Goal: Task Accomplishment & Management: Use online tool/utility

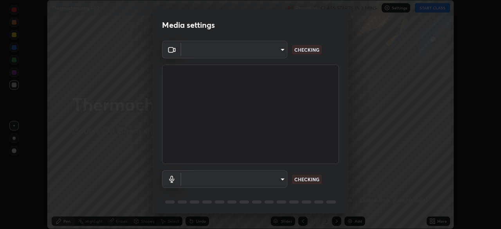
scroll to position [229, 501]
type input "1170694498857cb11788a0b7ae79d5cf1e08a6c331eb8d7031f90166f8fae325"
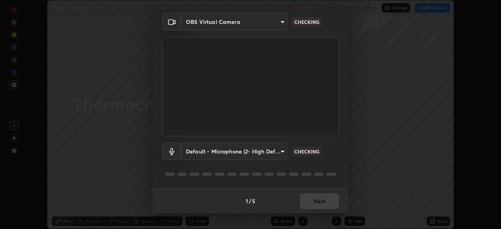
click at [274, 155] on body "Erase all Thermochemistry - 03 Recording CLASS STARTS IN 3 MINS Settings START …" at bounding box center [250, 114] width 501 height 229
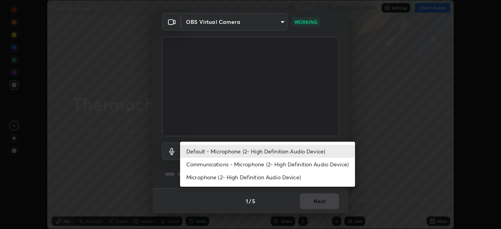
click at [255, 152] on li "Default - Microphone (2- High Definition Audio Device)" at bounding box center [267, 151] width 175 height 13
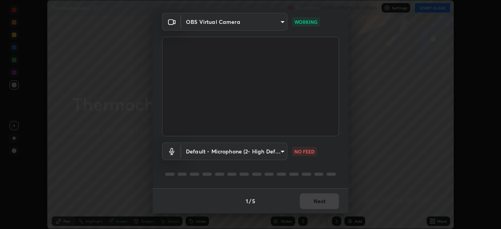
click at [277, 159] on body "Erase all Thermochemistry - 03 Recording CLASS STARTS IN 3 MINS Settings START …" at bounding box center [250, 114] width 501 height 229
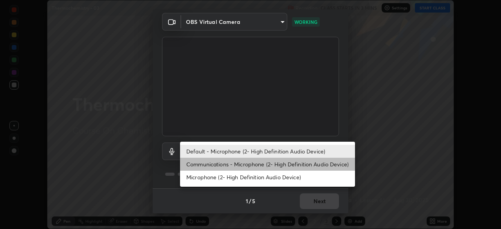
click at [268, 166] on li "Communications - Microphone (2- High Definition Audio Device)" at bounding box center [267, 164] width 175 height 13
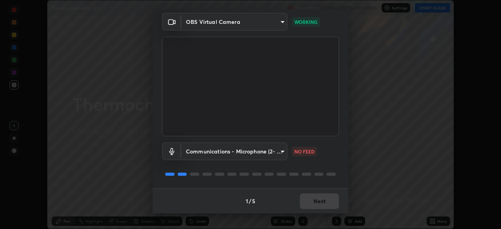
click at [259, 156] on body "Erase all Thermochemistry - 03 Recording CLASS STARTS IN 3 MINS Settings START …" at bounding box center [250, 114] width 501 height 229
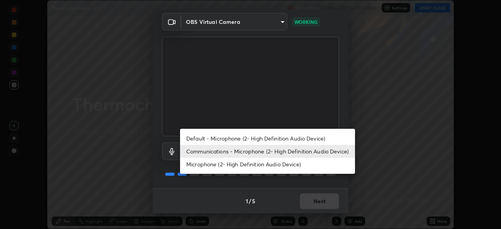
click at [258, 137] on li "Default - Microphone (2- High Definition Audio Device)" at bounding box center [267, 138] width 175 height 13
type input "default"
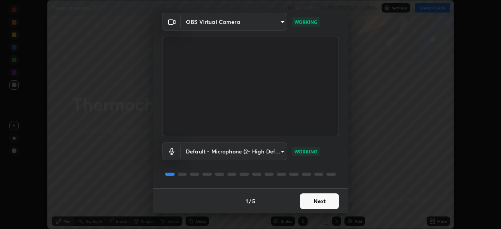
click at [314, 198] on button "Next" at bounding box center [319, 201] width 39 height 16
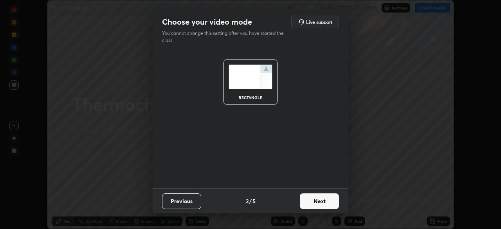
click at [335, 204] on button "Next" at bounding box center [319, 201] width 39 height 16
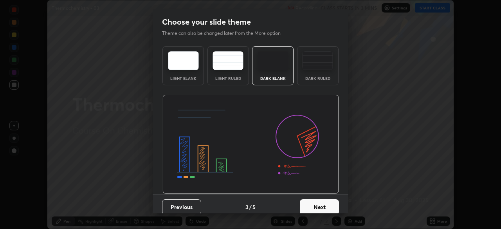
click at [327, 200] on button "Next" at bounding box center [319, 207] width 39 height 16
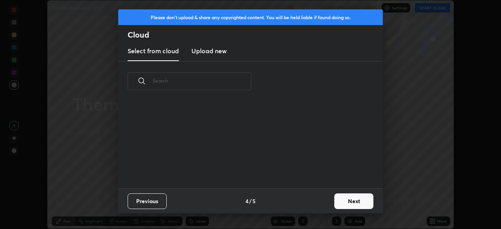
click at [328, 204] on div "Previous 4 / 5 Next" at bounding box center [250, 200] width 265 height 25
click at [327, 203] on div "Previous 4 / 5 Next" at bounding box center [250, 200] width 265 height 25
click at [326, 199] on div "Previous 4 / 5 Next" at bounding box center [250, 200] width 265 height 25
click at [335, 199] on button "Next" at bounding box center [353, 201] width 39 height 16
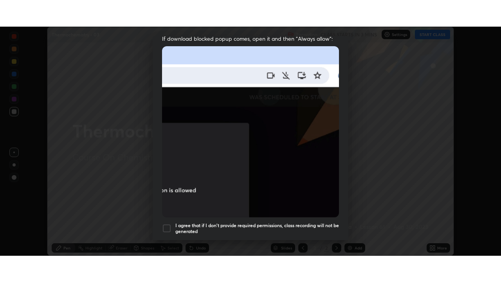
scroll to position [188, 0]
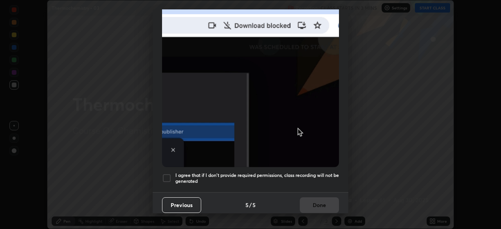
click at [298, 172] on h5 "I agree that if I don't provide required permissions, class recording will not …" at bounding box center [257, 178] width 164 height 12
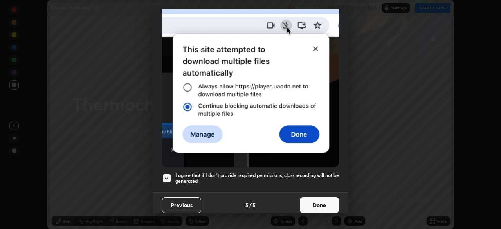
click at [309, 204] on button "Done" at bounding box center [319, 205] width 39 height 16
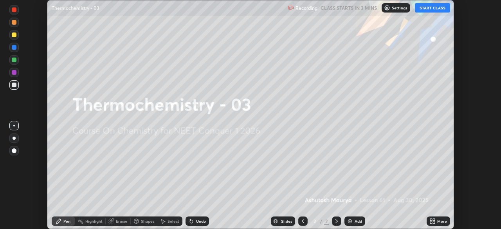
click at [424, 7] on button "START CLASS" at bounding box center [432, 7] width 35 height 9
click at [434, 222] on icon at bounding box center [434, 223] width 2 height 2
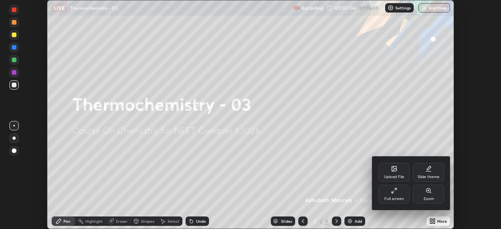
click at [396, 191] on icon at bounding box center [394, 191] width 6 height 6
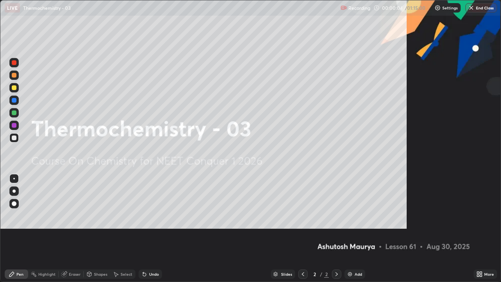
scroll to position [282, 501]
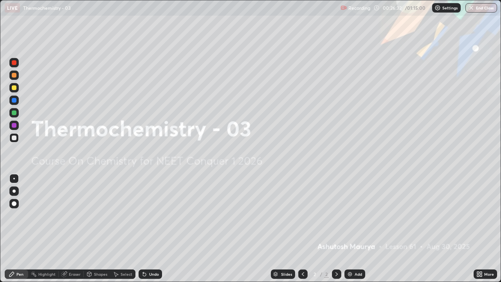
click at [356, 229] on div "Add" at bounding box center [358, 274] width 7 height 4
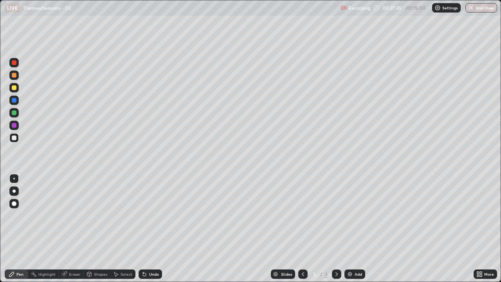
click at [18, 190] on div at bounding box center [13, 190] width 9 height 9
click at [14, 89] on div at bounding box center [14, 87] width 5 height 5
click at [17, 138] on div at bounding box center [13, 137] width 9 height 9
click at [155, 229] on div "Undo" at bounding box center [154, 274] width 10 height 4
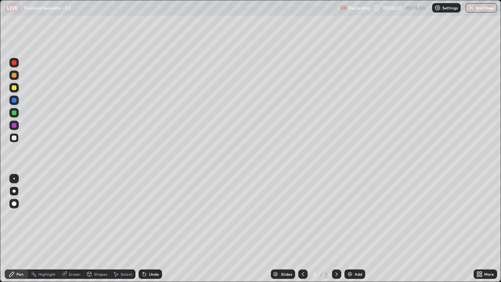
click at [154, 229] on div "Undo" at bounding box center [154, 274] width 10 height 4
click at [155, 229] on div "Undo" at bounding box center [154, 274] width 10 height 4
click at [154, 229] on div "Undo" at bounding box center [154, 274] width 10 height 4
click at [360, 229] on div "Add" at bounding box center [358, 274] width 7 height 4
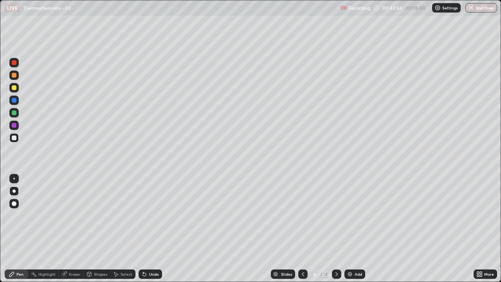
click at [16, 87] on div at bounding box center [14, 87] width 5 height 5
click at [155, 229] on div "Undo" at bounding box center [150, 273] width 23 height 9
click at [156, 229] on div "Undo" at bounding box center [154, 274] width 10 height 4
click at [156, 229] on div "Undo" at bounding box center [150, 273] width 23 height 9
click at [14, 138] on div at bounding box center [14, 138] width 5 height 5
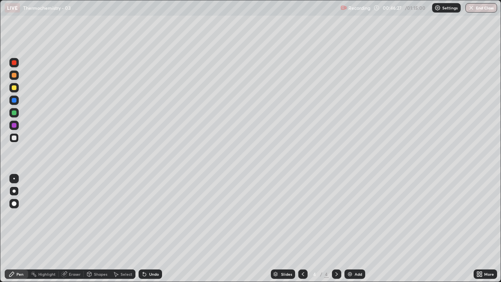
click at [154, 229] on div "Undo" at bounding box center [154, 274] width 10 height 4
click at [356, 229] on div "Add" at bounding box center [358, 274] width 7 height 4
click at [73, 229] on div "Eraser" at bounding box center [75, 274] width 12 height 4
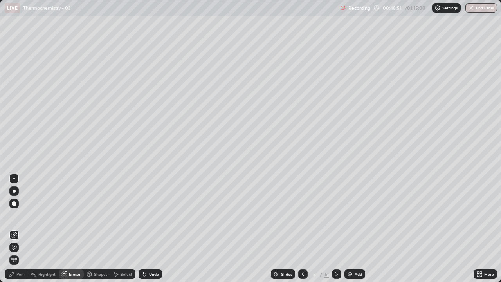
click at [21, 229] on div "Pen" at bounding box center [16, 273] width 23 height 9
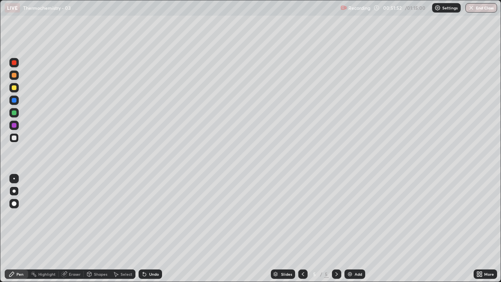
click at [351, 229] on img at bounding box center [350, 274] width 6 height 6
click at [149, 229] on div "Undo" at bounding box center [154, 274] width 10 height 4
click at [146, 229] on div "Undo" at bounding box center [150, 273] width 23 height 9
click at [76, 229] on div "Eraser" at bounding box center [75, 274] width 12 height 4
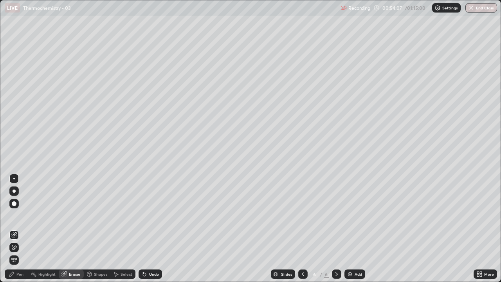
click at [22, 229] on div "Pen" at bounding box center [19, 274] width 7 height 4
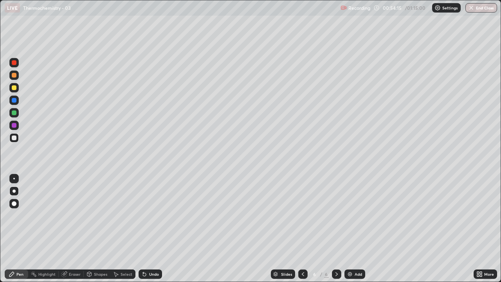
click at [76, 229] on div "Eraser" at bounding box center [75, 274] width 12 height 4
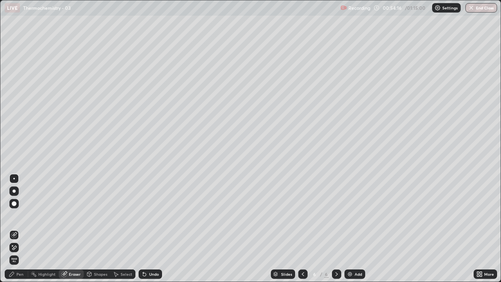
click at [14, 229] on icon at bounding box center [14, 247] width 6 height 7
click at [22, 229] on div "Pen" at bounding box center [19, 274] width 7 height 4
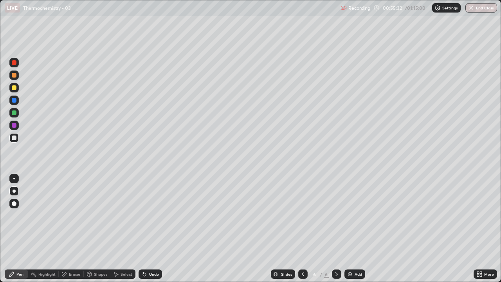
click at [304, 229] on div at bounding box center [302, 273] width 9 height 9
click at [337, 229] on icon at bounding box center [337, 274] width 6 height 6
click at [16, 115] on div at bounding box center [13, 112] width 9 height 9
click at [14, 139] on div at bounding box center [14, 138] width 5 height 5
click at [73, 229] on div "Eraser" at bounding box center [75, 274] width 12 height 4
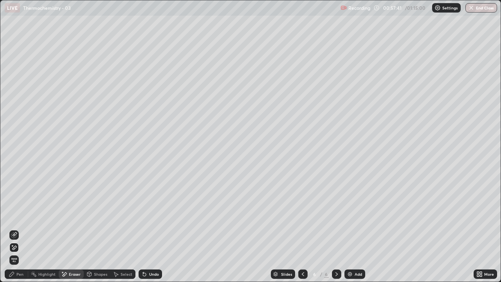
click at [21, 229] on div "Pen" at bounding box center [19, 274] width 7 height 4
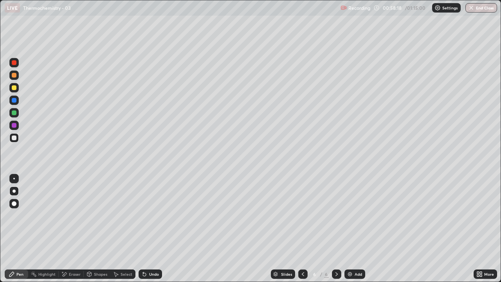
click at [356, 229] on div "Add" at bounding box center [358, 274] width 7 height 4
click at [15, 89] on div at bounding box center [14, 87] width 5 height 5
click at [18, 140] on div at bounding box center [13, 137] width 9 height 9
click at [110, 229] on div "Select" at bounding box center [122, 274] width 25 height 16
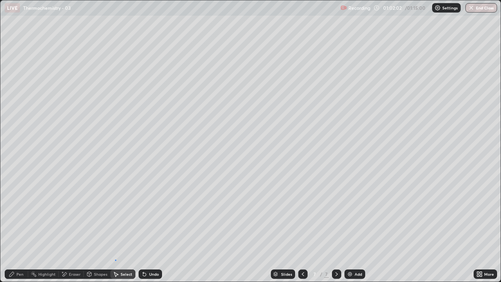
click at [116, 229] on div "0 ° Undo Copy Duplicate Duplicate to new slide Delete" at bounding box center [250, 140] width 501 height 281
click at [23, 229] on div "Pen" at bounding box center [19, 274] width 7 height 4
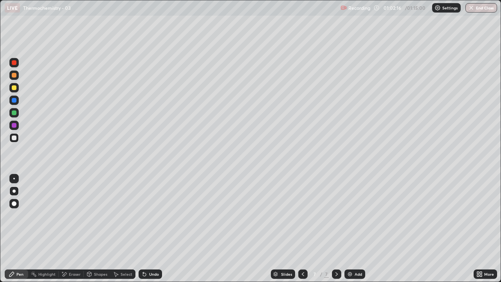
click at [204, 229] on div "Slides 7 / 7 Add" at bounding box center [318, 274] width 312 height 16
click at [226, 229] on div "Slides 7 / 7 Add" at bounding box center [318, 274] width 312 height 16
click at [225, 229] on div "Slides 7 / 7 Add" at bounding box center [318, 274] width 312 height 16
click at [234, 229] on div "Slides 7 / 7 Add" at bounding box center [318, 274] width 312 height 16
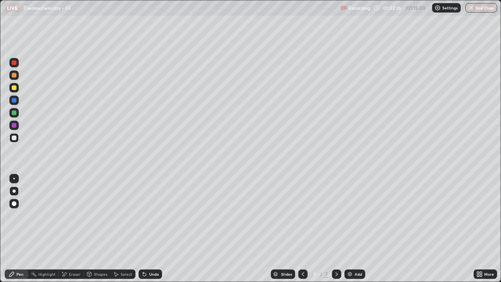
click at [231, 229] on div "Slides 7 / 7 Add" at bounding box center [318, 274] width 312 height 16
click at [249, 229] on div "Slides 7 / 7 Add" at bounding box center [318, 274] width 312 height 16
click at [298, 229] on div at bounding box center [302, 273] width 9 height 9
click at [302, 229] on icon at bounding box center [303, 274] width 6 height 6
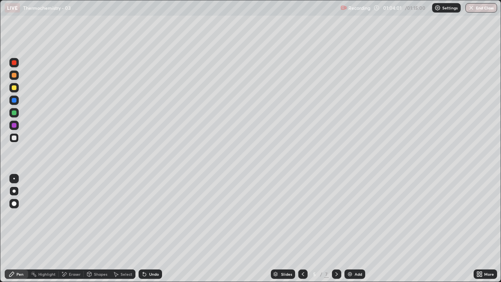
click at [302, 229] on icon at bounding box center [303, 274] width 6 height 6
click at [301, 229] on icon at bounding box center [303, 274] width 6 height 6
click at [336, 229] on icon at bounding box center [337, 274] width 6 height 6
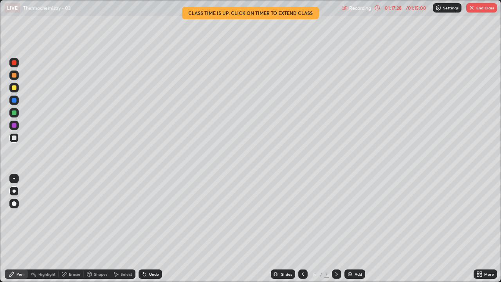
click at [336, 229] on icon at bounding box center [337, 274] width 6 height 6
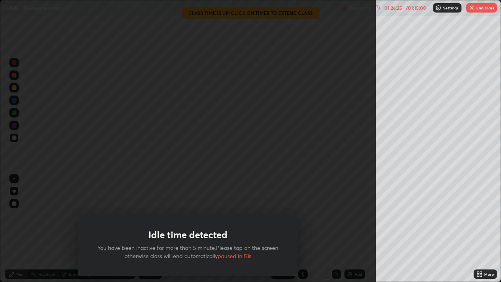
click at [335, 229] on div "Idle time detected You have been inactive for more than 5 minute.Please tap on …" at bounding box center [188, 141] width 376 height 282
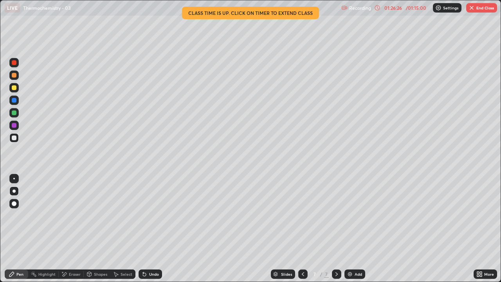
click at [302, 229] on icon at bounding box center [303, 274] width 6 height 6
click at [472, 8] on img "button" at bounding box center [472, 8] width 6 height 6
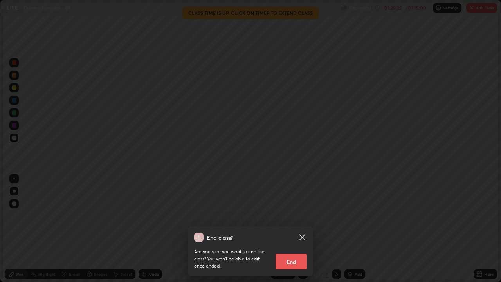
click at [294, 229] on button "End" at bounding box center [291, 262] width 31 height 16
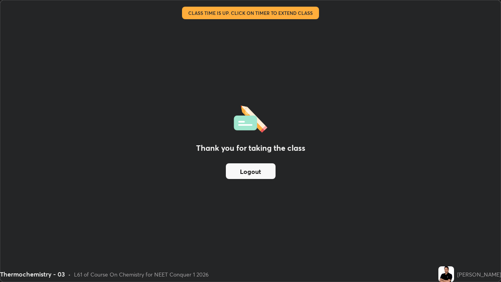
click at [264, 176] on button "Logout" at bounding box center [251, 171] width 50 height 16
